Goal: Check status

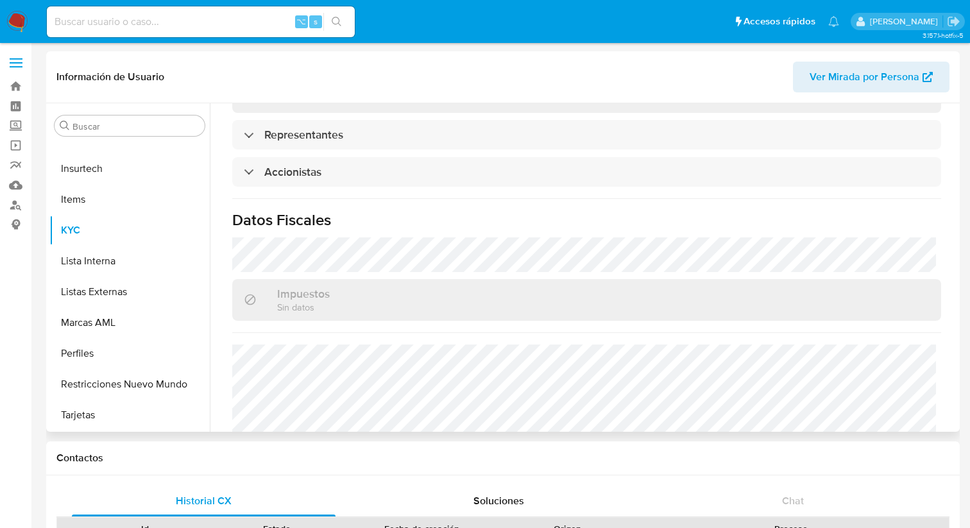
scroll to position [954, 0]
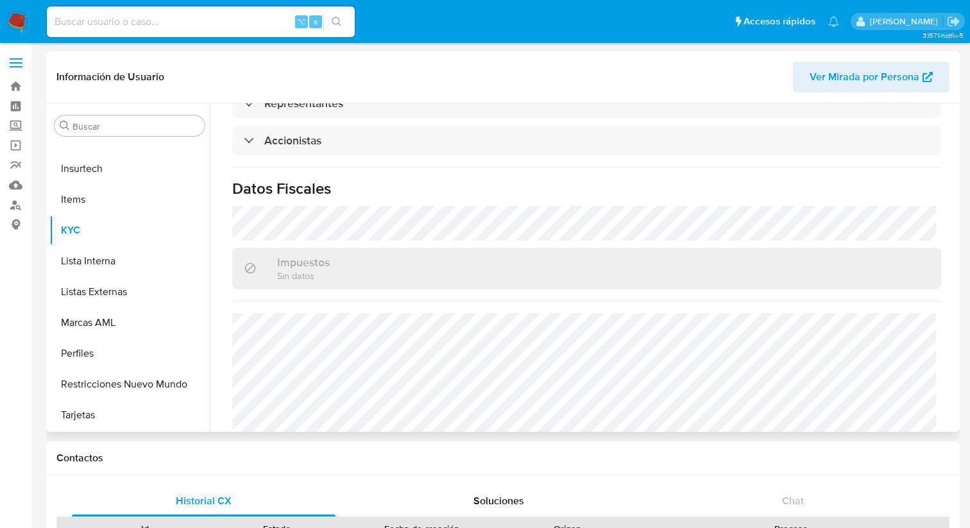
select select "10"
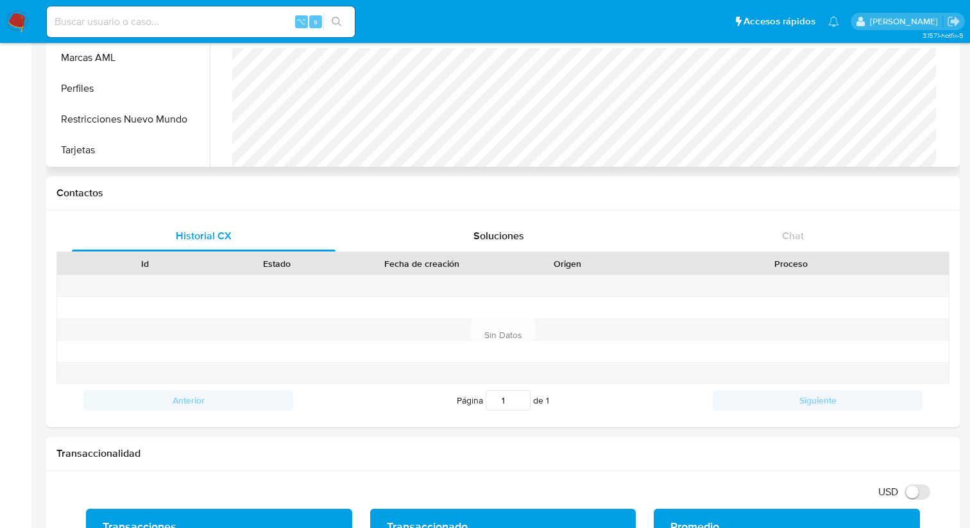
scroll to position [0, 0]
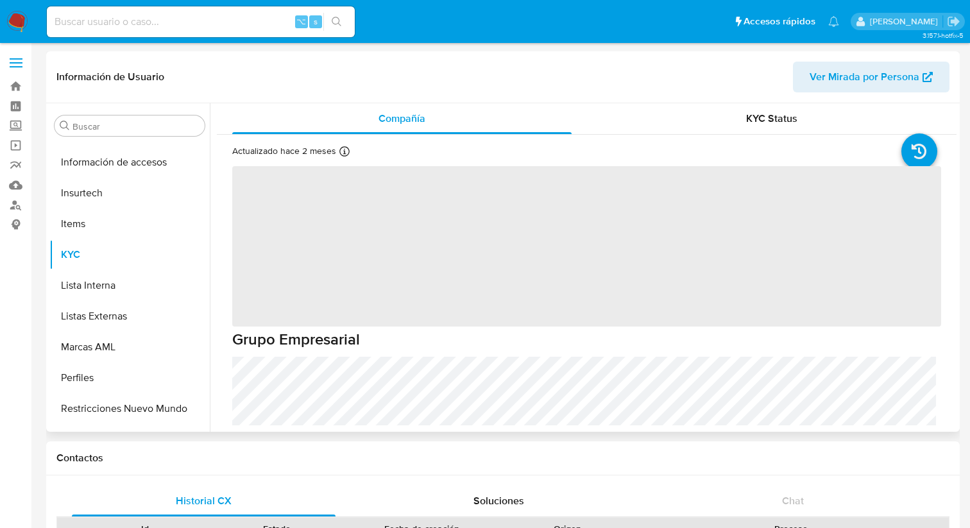
scroll to position [542, 0]
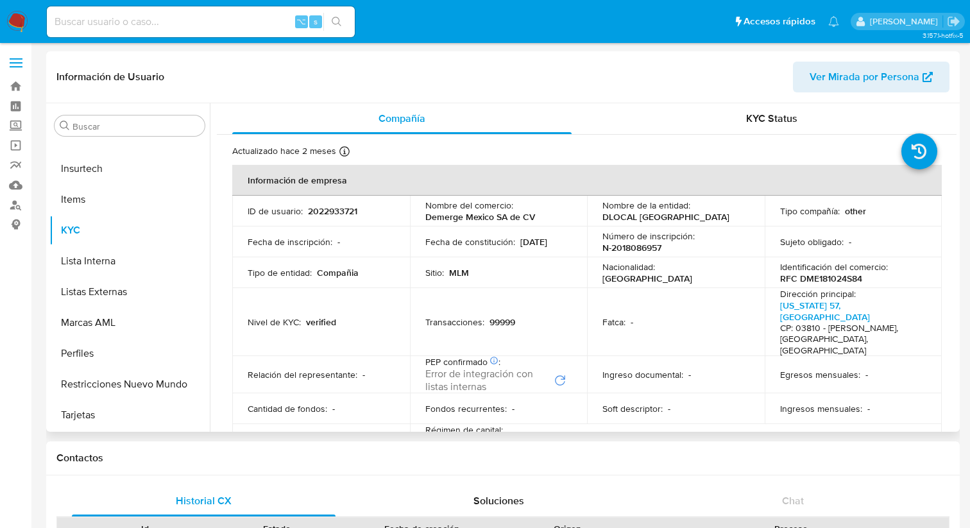
select select "10"
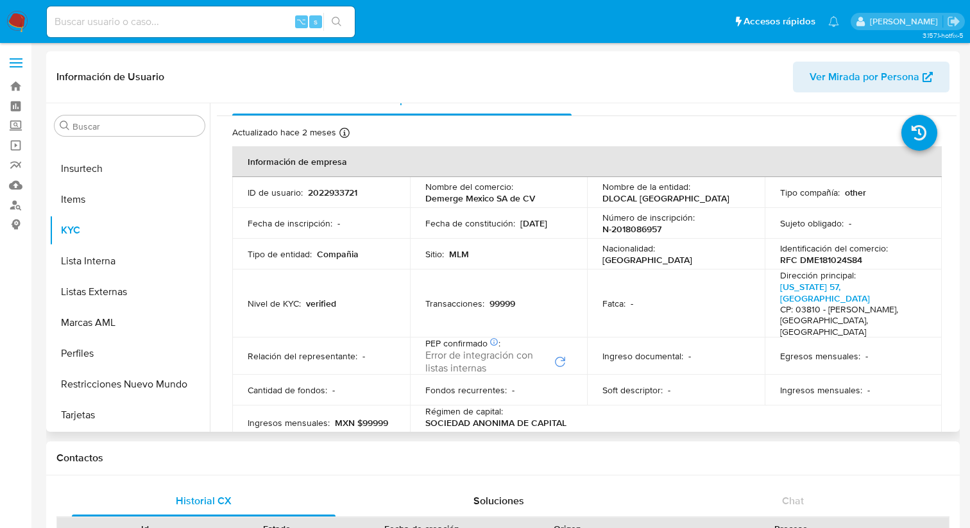
scroll to position [19, 0]
